Goal: Task Accomplishment & Management: Manage account settings

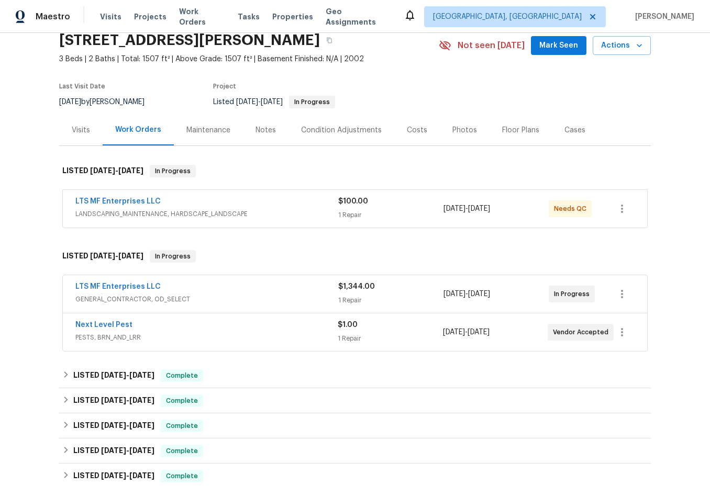
scroll to position [105, 0]
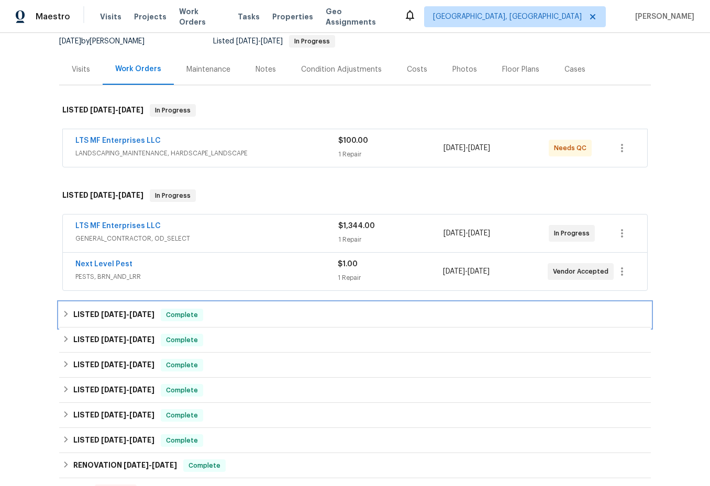
drag, startPoint x: 65, startPoint y: 313, endPoint x: 65, endPoint y: 318, distance: 5.3
click at [62, 313] on icon at bounding box center [65, 313] width 7 height 7
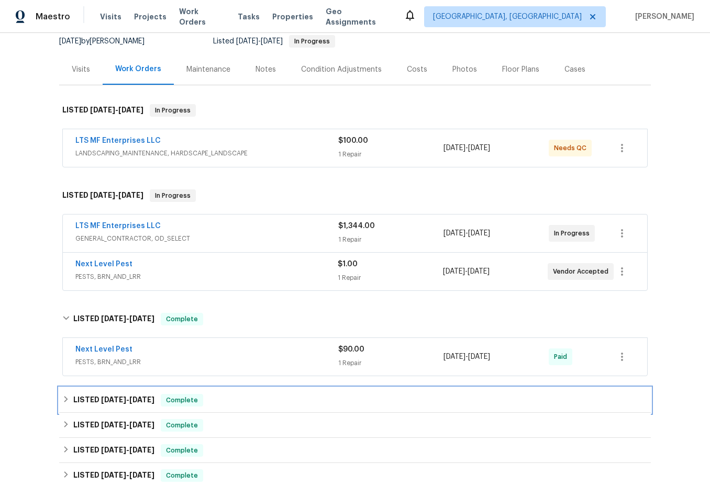
click at [102, 405] on div "LISTED [DATE] - [DATE] Complete" at bounding box center [355, 400] width 592 height 25
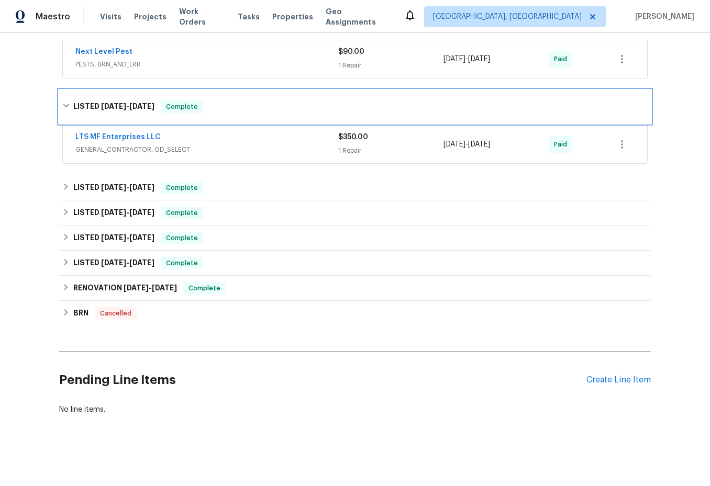
scroll to position [410, 0]
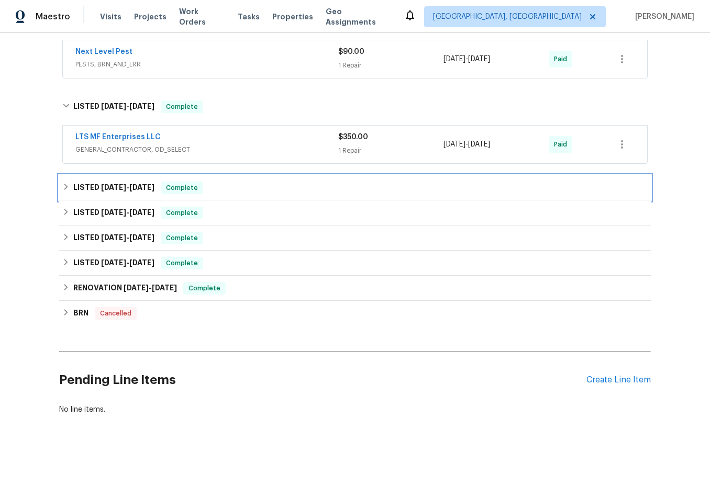
click at [94, 189] on div "LISTED [DATE] - [DATE] Complete" at bounding box center [355, 187] width 592 height 25
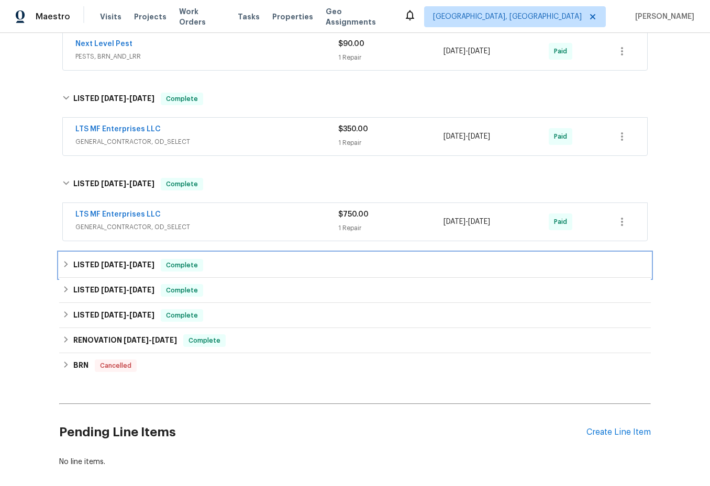
drag, startPoint x: 99, startPoint y: 269, endPoint x: 103, endPoint y: 283, distance: 15.0
click at [98, 269] on h6 "LISTED [DATE] - [DATE]" at bounding box center [113, 265] width 81 height 13
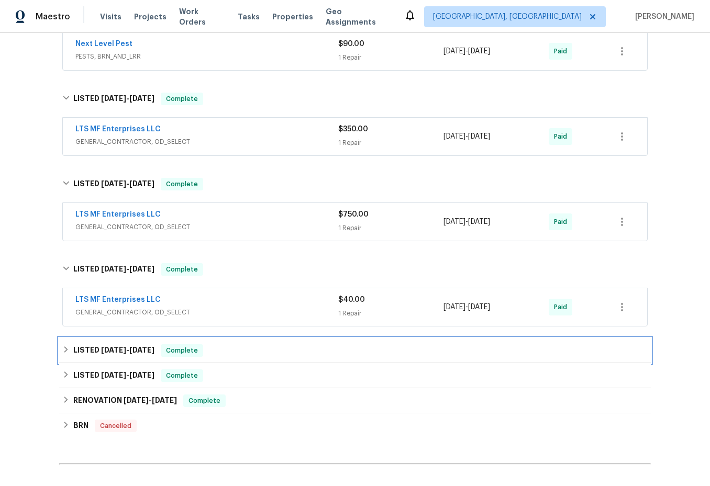
click at [105, 360] on div "LISTED [DATE] - [DATE] Complete" at bounding box center [355, 350] width 592 height 25
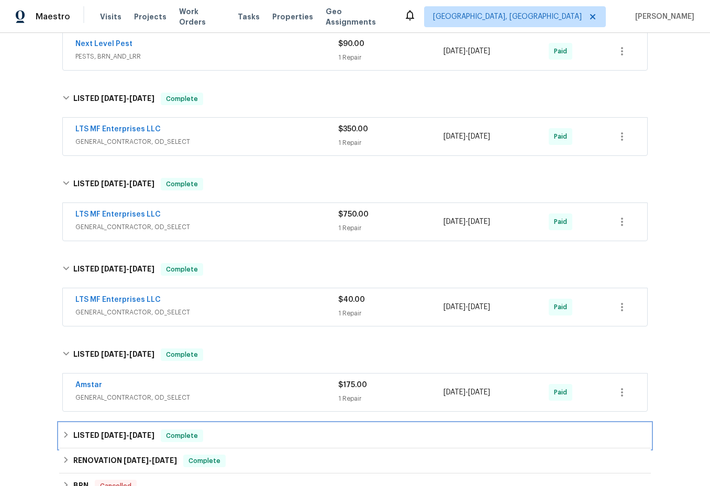
drag, startPoint x: 92, startPoint y: 431, endPoint x: 98, endPoint y: 415, distance: 17.6
click at [93, 432] on h6 "LISTED [DATE] - [DATE]" at bounding box center [113, 436] width 81 height 13
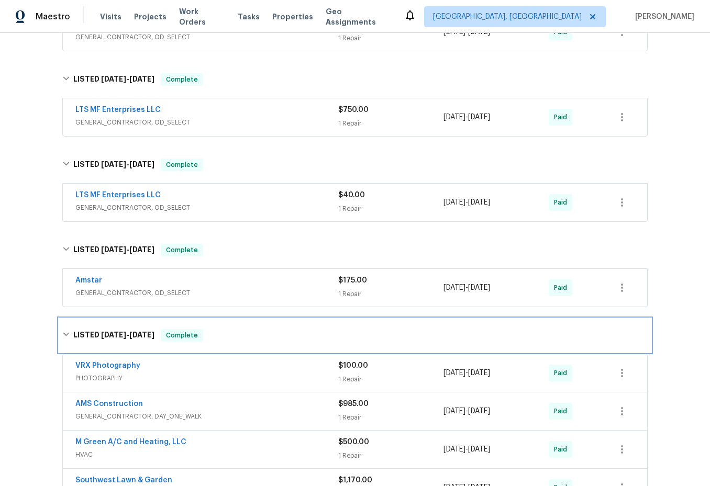
scroll to position [620, 0]
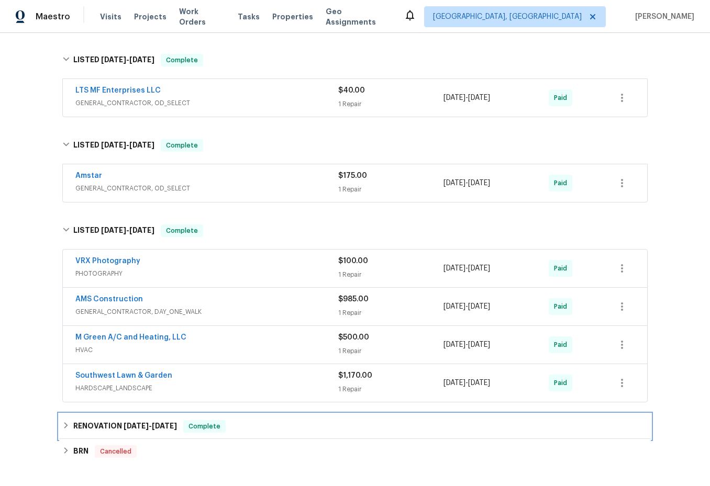
click at [98, 422] on h6 "RENOVATION [DATE] - [DATE]" at bounding box center [125, 426] width 104 height 13
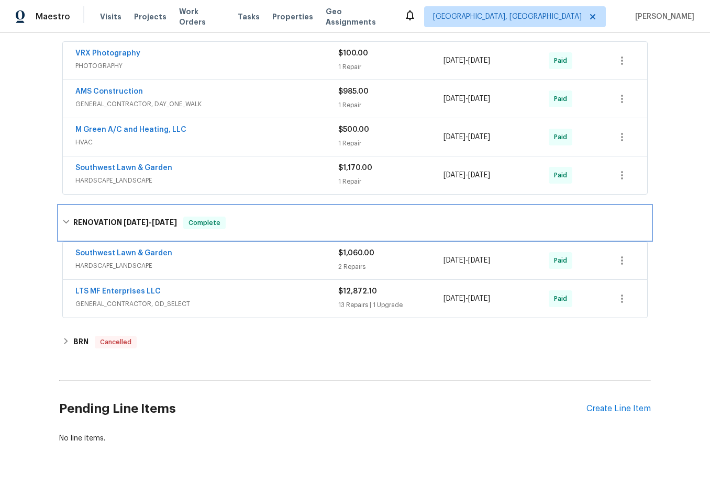
scroll to position [829, 0]
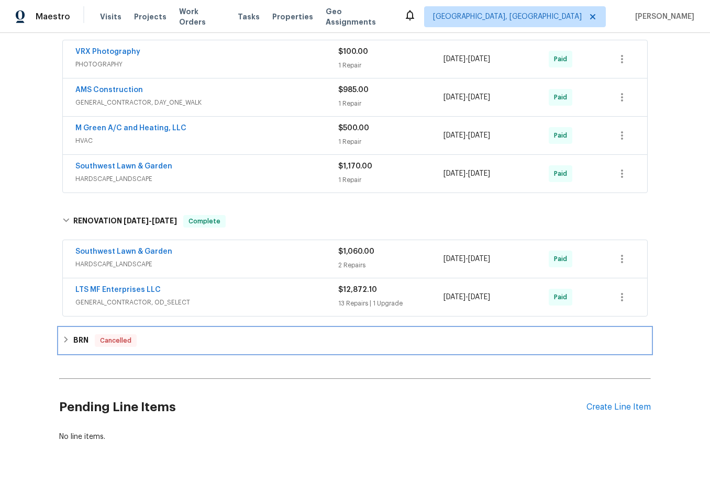
click at [67, 347] on div "BRN Cancelled" at bounding box center [354, 341] width 585 height 13
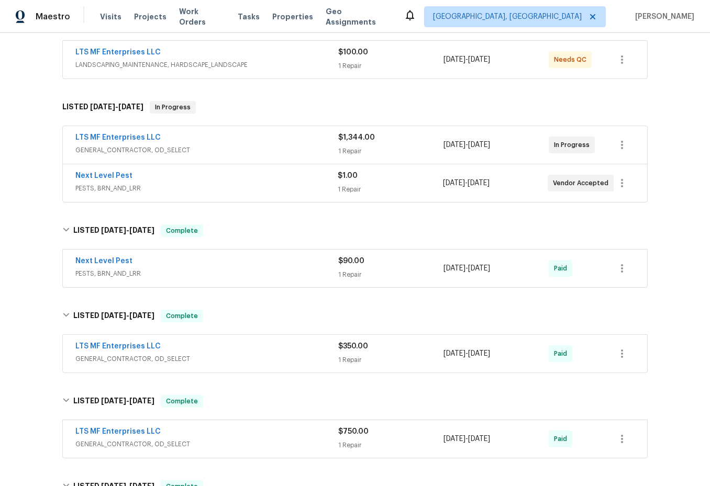
scroll to position [0, 0]
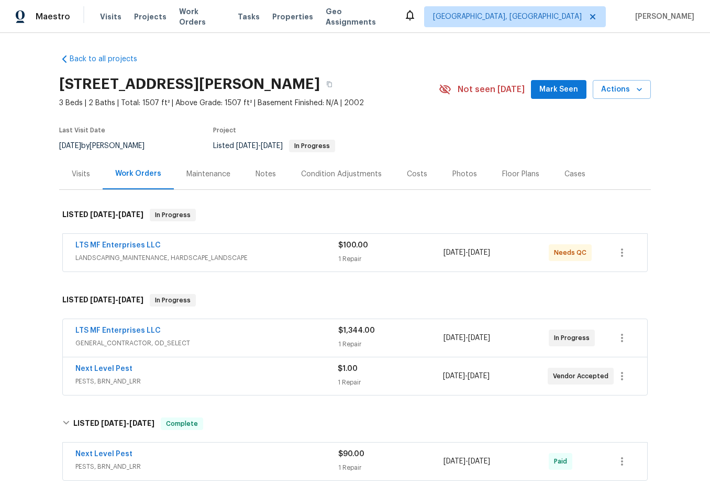
click at [205, 181] on div "Maintenance" at bounding box center [208, 174] width 69 height 31
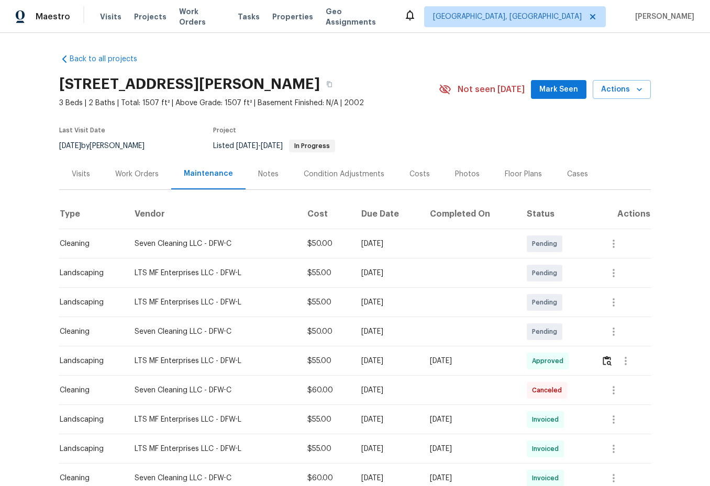
click at [127, 179] on div "Work Orders" at bounding box center [136, 174] width 43 height 10
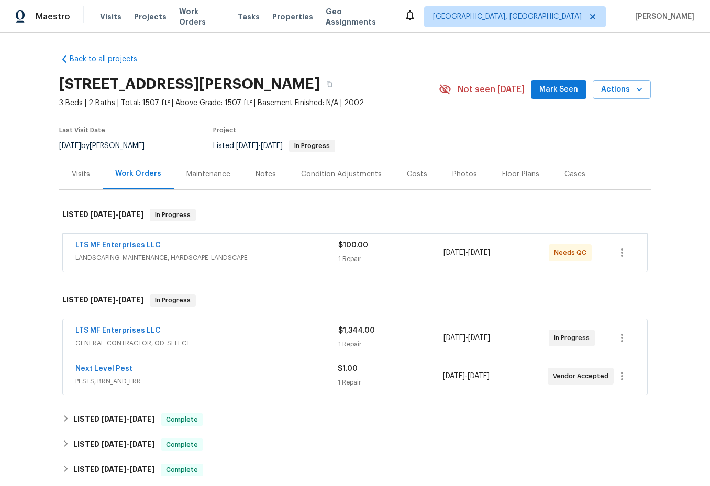
click at [188, 266] on div "LTS MF Enterprises LLC LANDSCAPING_MAINTENANCE, HARDSCAPE_LANDSCAPE $100.00 1 R…" at bounding box center [355, 253] width 584 height 38
click at [210, 259] on span "LANDSCAPING_MAINTENANCE, HARDSCAPE_LANDSCAPE" at bounding box center [206, 258] width 263 height 10
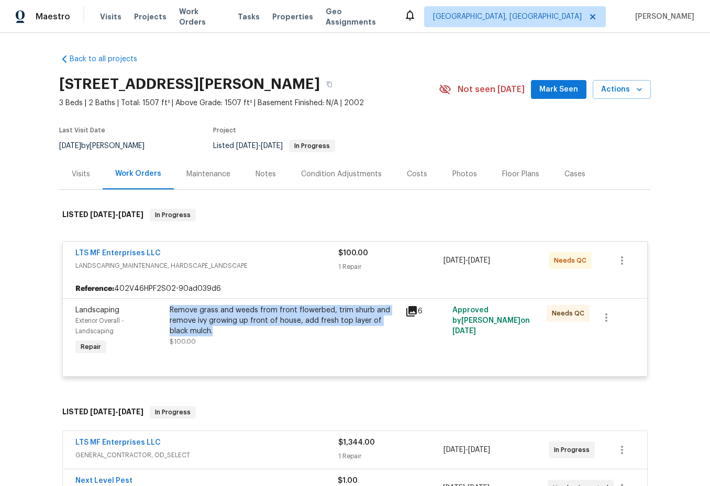
drag, startPoint x: 162, startPoint y: 308, endPoint x: 212, endPoint y: 331, distance: 54.6
click at [212, 331] on div "Remove grass and weeds from front flowerbed, trim shurb and remove ivy growing …" at bounding box center [284, 331] width 236 height 59
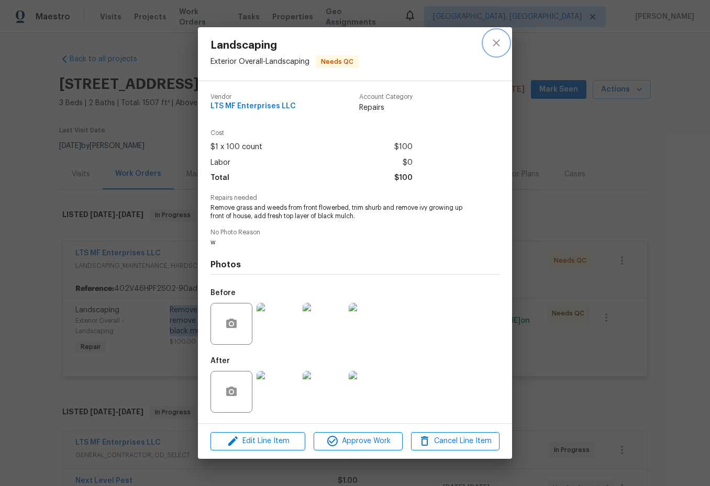
click at [496, 42] on icon "close" at bounding box center [496, 43] width 13 height 13
